Goal: Information Seeking & Learning: Learn about a topic

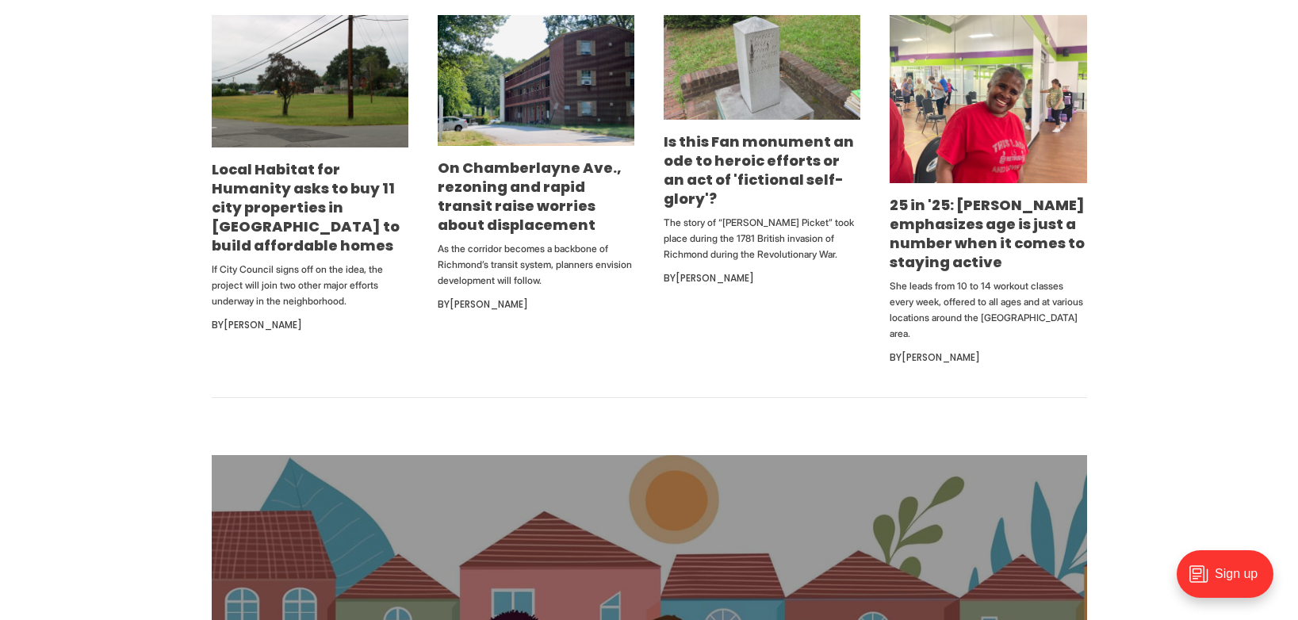
scroll to position [1204, 0]
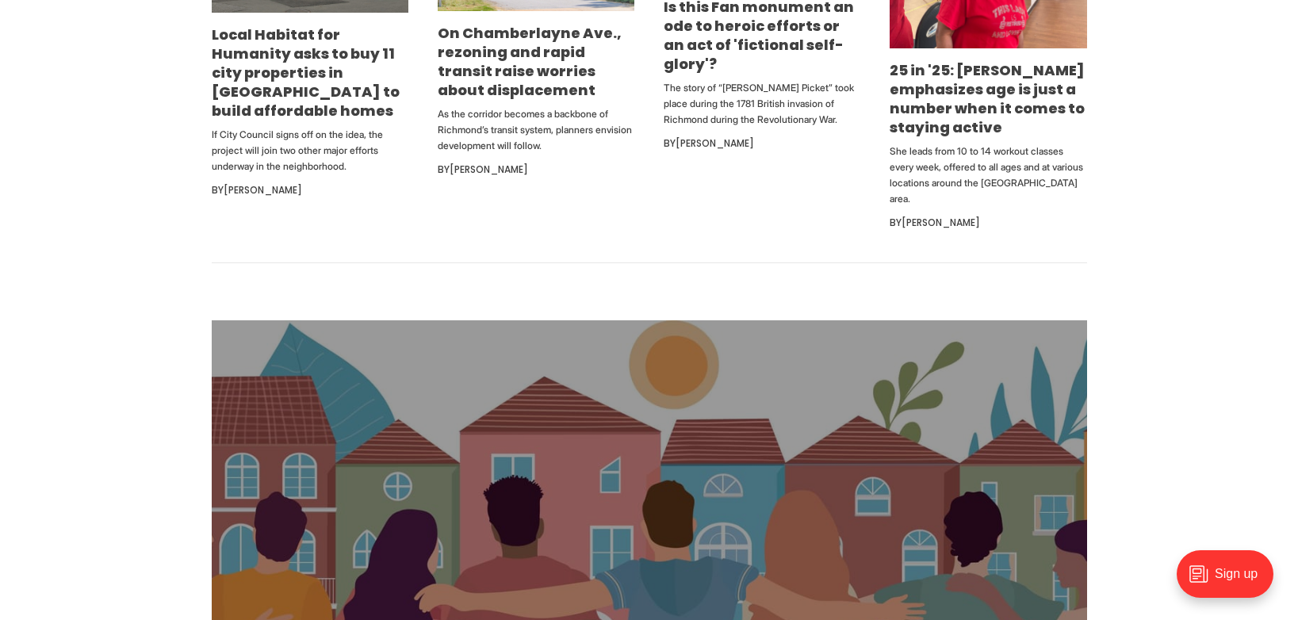
click at [122, 127] on section "The Bridge Spanning the city Local Habitat for Humanity asks to buy 11 city pro…" at bounding box center [649, 4] width 1298 height 517
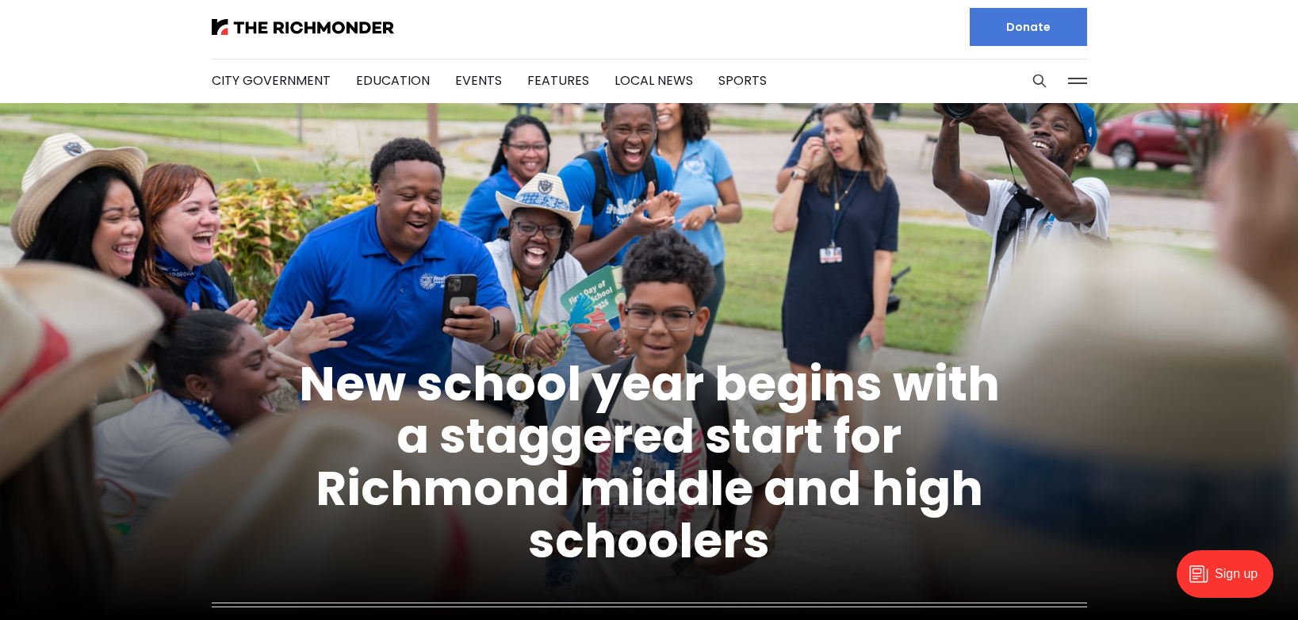
scroll to position [0, 0]
